Goal: Obtain resource: Obtain resource

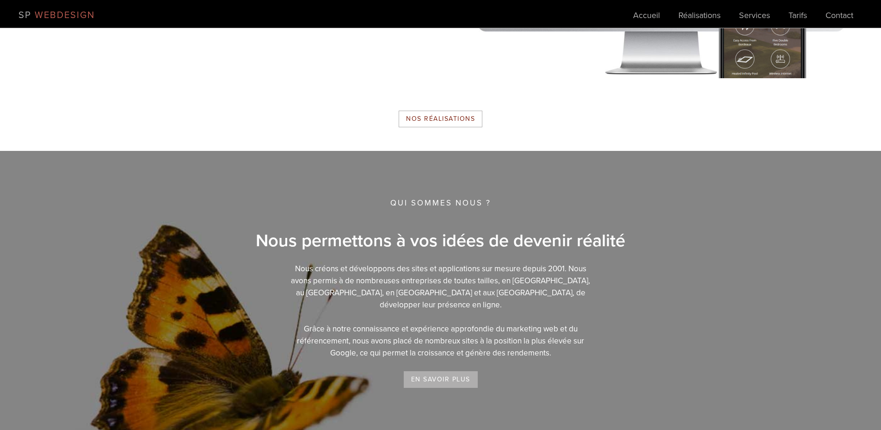
scroll to position [1712, 0]
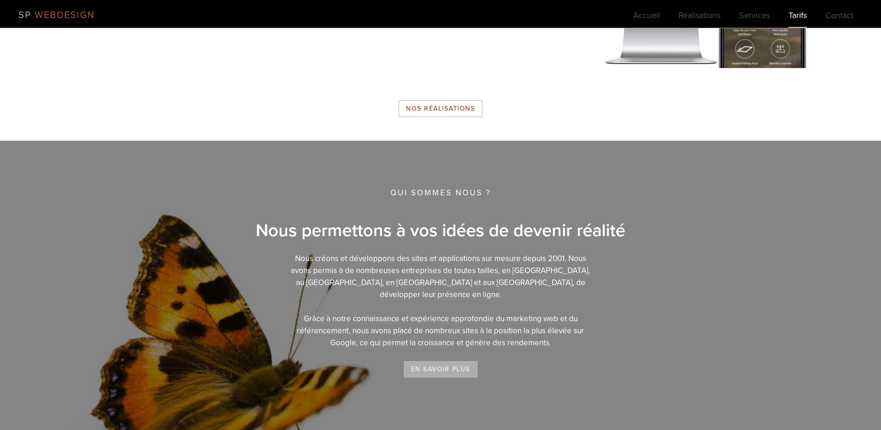
click at [796, 17] on link "Tarifs" at bounding box center [798, 18] width 19 height 19
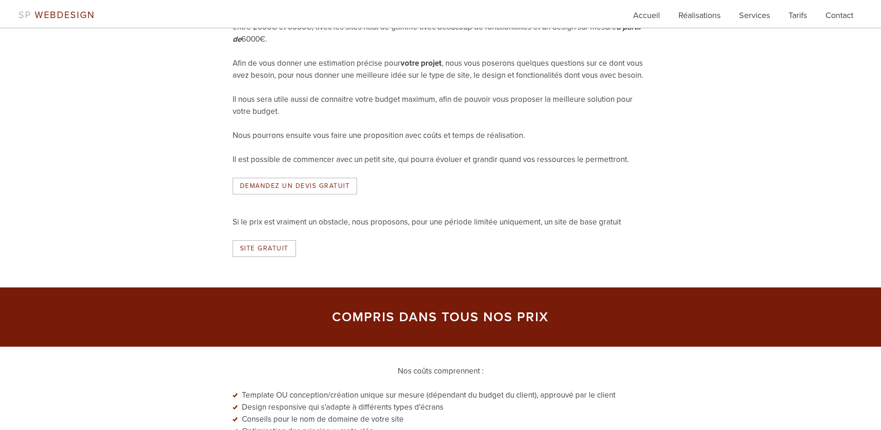
scroll to position [601, 0]
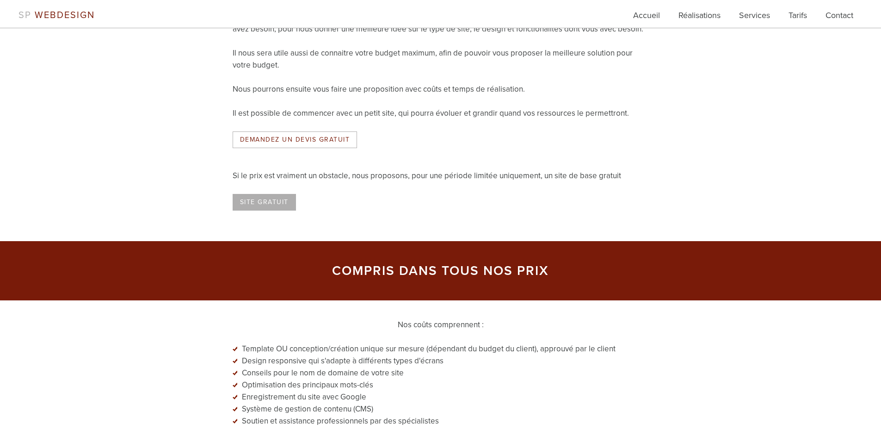
click at [266, 210] on link "Site GRATUIT" at bounding box center [264, 202] width 63 height 17
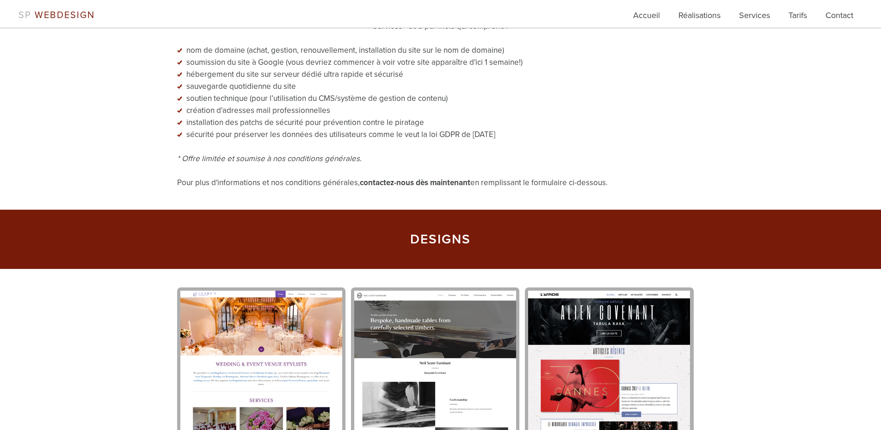
scroll to position [833, 0]
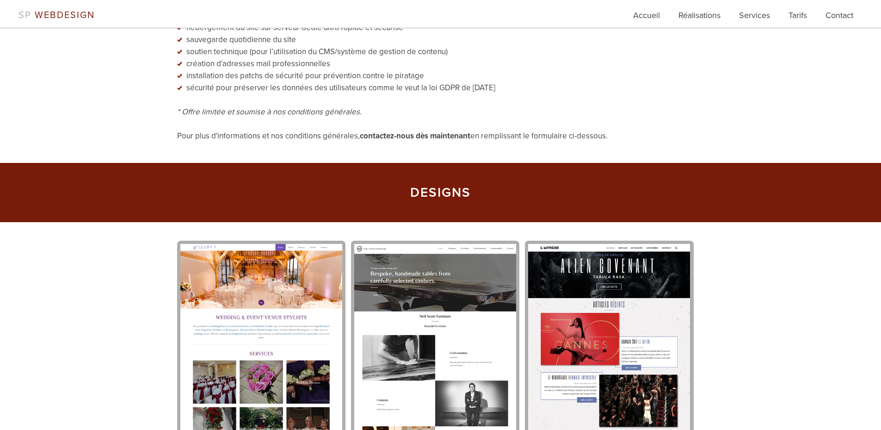
drag, startPoint x: 0, startPoint y: 0, endPoint x: 223, endPoint y: 212, distance: 307.9
click at [223, 212] on div "DESIGNS" at bounding box center [440, 192] width 881 height 59
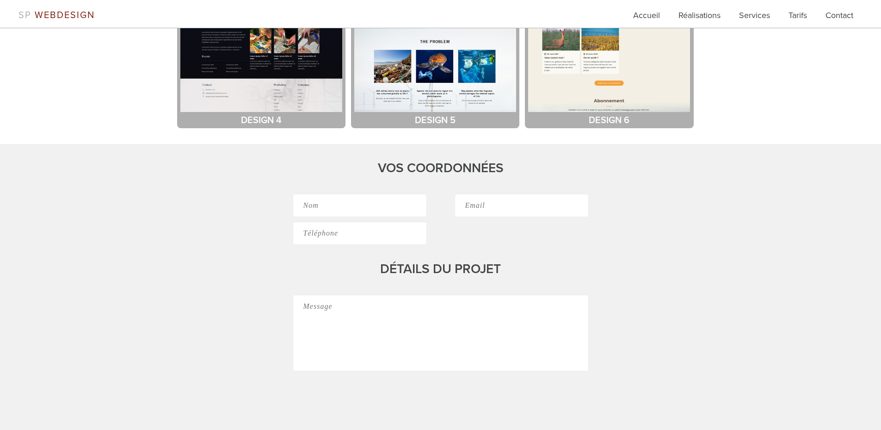
scroll to position [1758, 0]
